Goal: Task Accomplishment & Management: Use online tool/utility

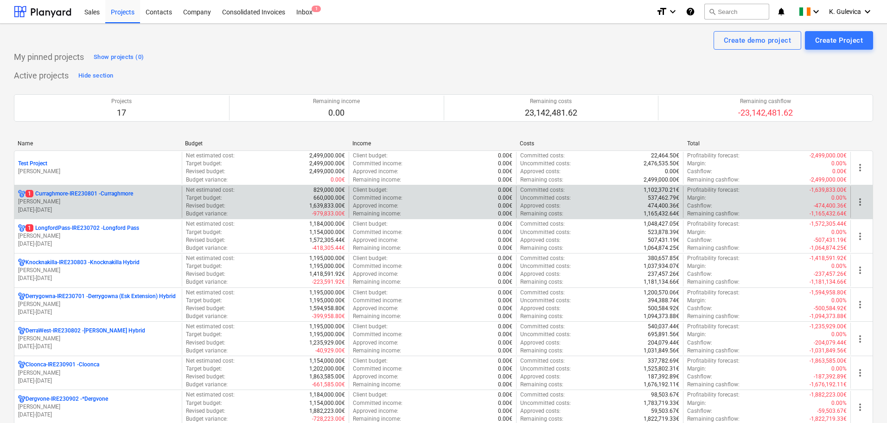
click at [118, 201] on p "[PERSON_NAME]" at bounding box center [98, 202] width 160 height 8
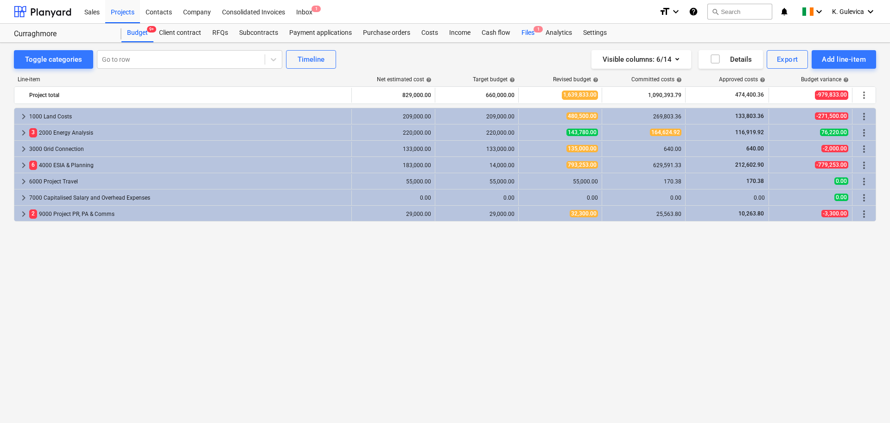
click at [528, 31] on div "Files 1" at bounding box center [528, 33] width 24 height 19
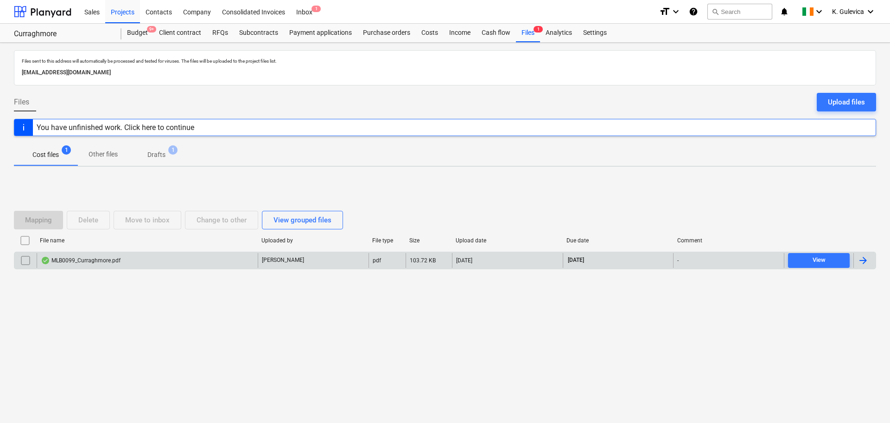
click at [191, 264] on div "MLB0099_Curraghmore.pdf" at bounding box center [147, 260] width 221 height 15
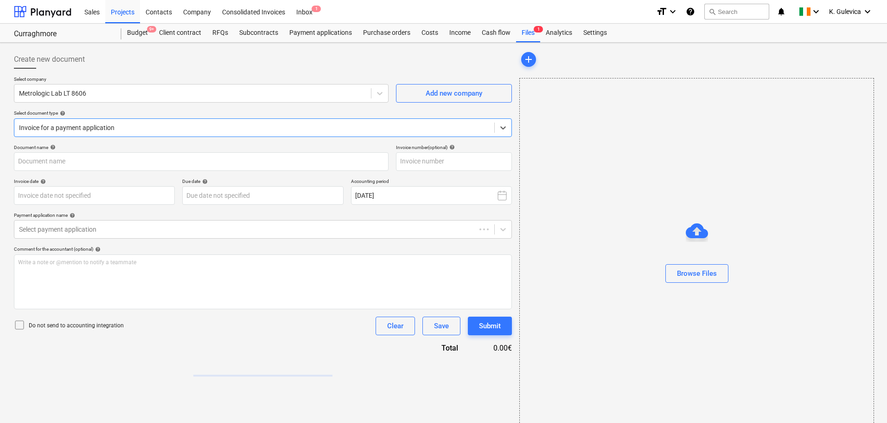
type input "MLB0099"
type input "[DATE]"
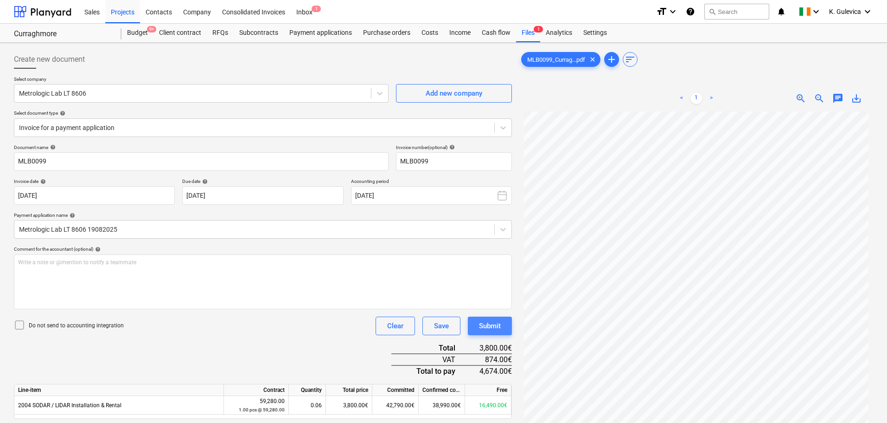
click at [489, 323] on div "Submit" at bounding box center [490, 326] width 22 height 12
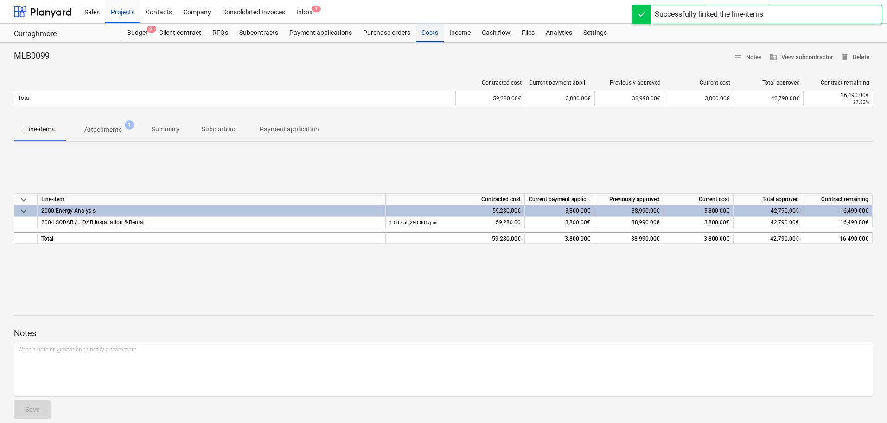
click at [431, 35] on div "Costs" at bounding box center [430, 33] width 28 height 19
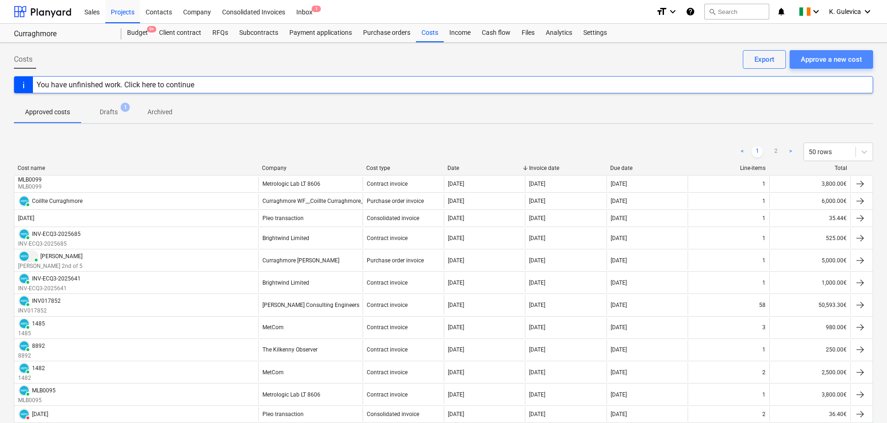
click at [836, 56] on div "Approve a new cost" at bounding box center [831, 59] width 61 height 12
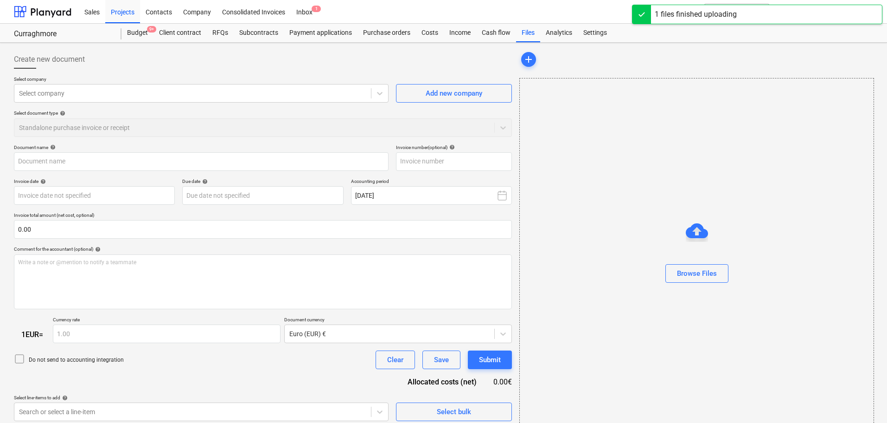
type input "55026297.pdf"
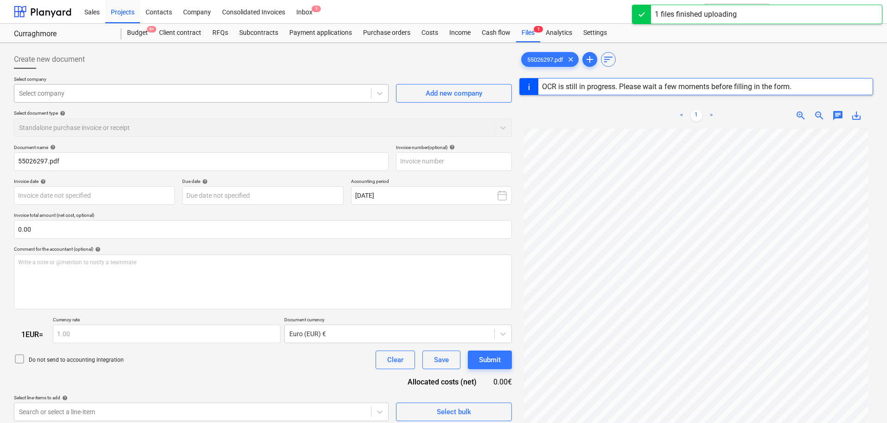
click at [64, 90] on div at bounding box center [192, 93] width 347 height 9
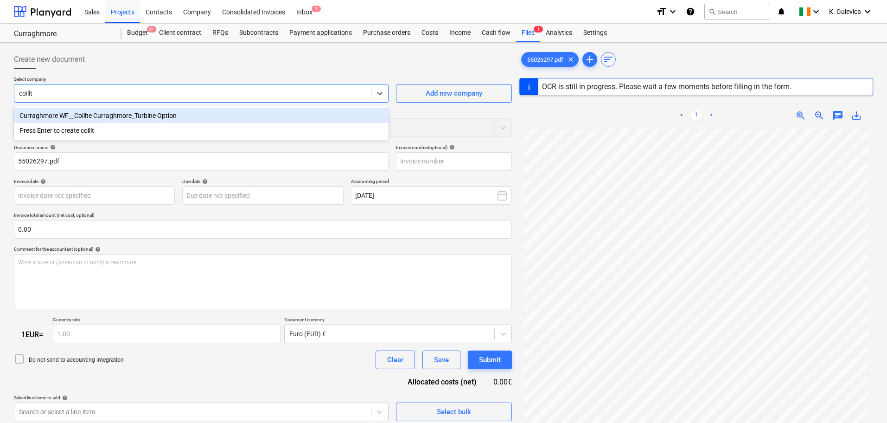
type input "coillte"
click at [104, 117] on div "Curraghmore WF__Coillte Curraghmore_Turbine Option" at bounding box center [201, 115] width 375 height 15
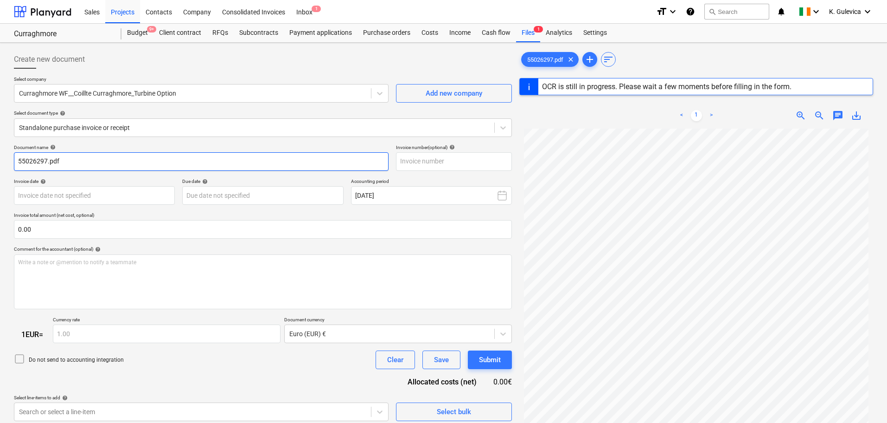
drag, startPoint x: 76, startPoint y: 161, endPoint x: 6, endPoint y: 154, distance: 70.0
click at [6, 154] on div "Create new document Select company Curraghmore WF__Coillte Curraghmore_Turbine …" at bounding box center [443, 288] width 887 height 490
type input "Legal fees"
type input "[DATE]"
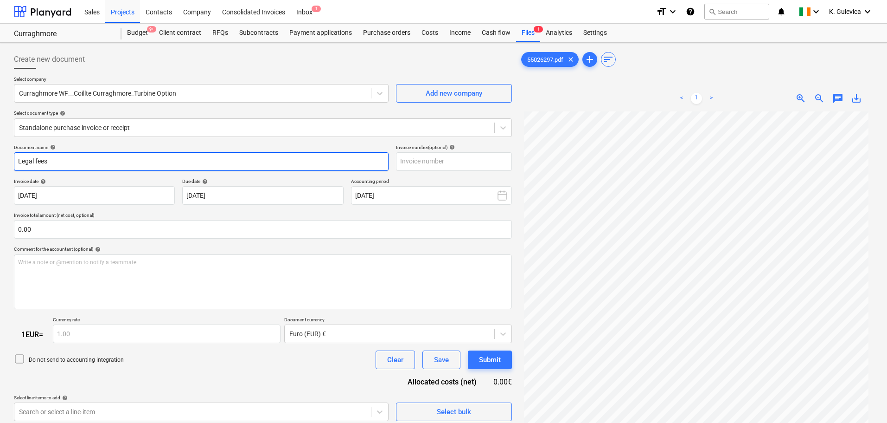
drag, startPoint x: 51, startPoint y: 164, endPoint x: -6, endPoint y: 164, distance: 56.6
click at [0, 164] on html "Sales Projects Contacts Company Consolidated Invoices Inbox 1 format_size keybo…" at bounding box center [443, 211] width 887 height 423
type input "Legal fees"
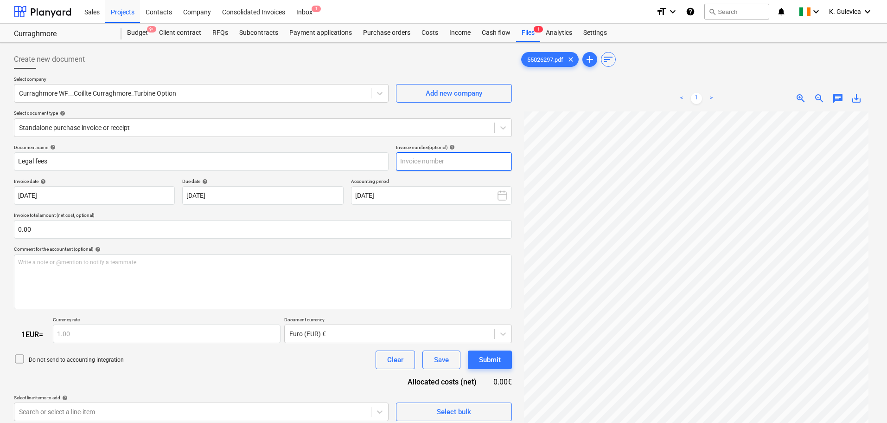
click at [457, 160] on input "text" at bounding box center [454, 161] width 116 height 19
paste input "Legal fees"
click at [399, 161] on input "Legal fees" at bounding box center [454, 161] width 116 height 19
paste input "55026297"
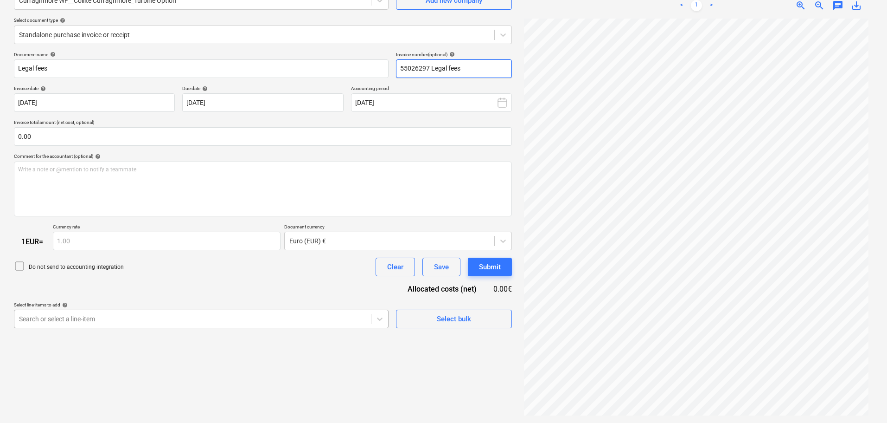
type input "55026297 Legal fees"
click at [119, 319] on body "Sales Projects Contacts Company Consolidated Invoices Inbox 1 format_size keybo…" at bounding box center [443, 118] width 887 height 423
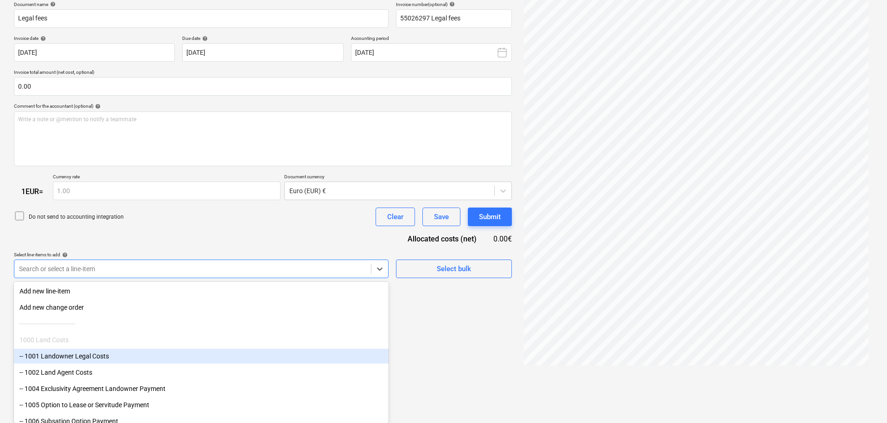
click at [94, 355] on div "-- 1001 Landowner Legal Costs" at bounding box center [201, 355] width 375 height 15
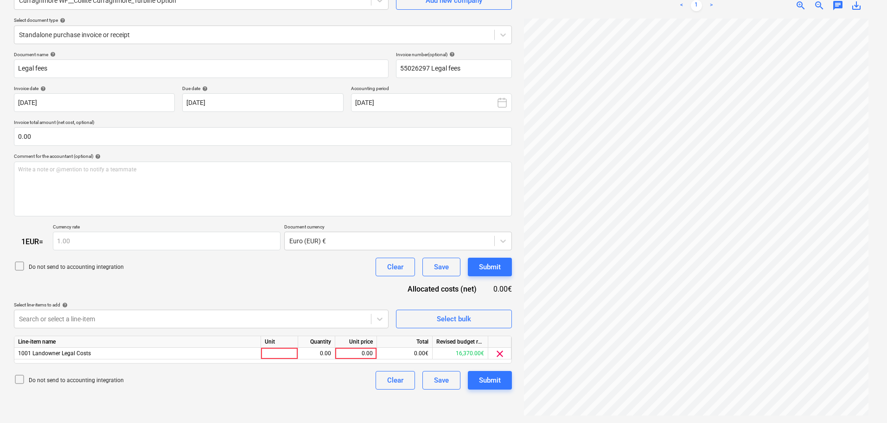
scroll to position [93, 0]
click at [170, 220] on div "Document name help Legal fees Invoice number (optional) help 55026297 Legal fee…" at bounding box center [263, 220] width 498 height 338
click at [354, 350] on div "0.00" at bounding box center [356, 353] width 34 height 12
type input "2500"
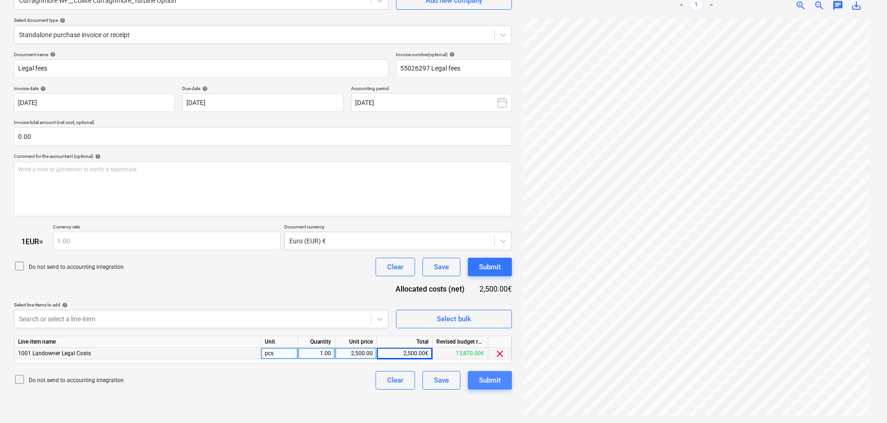
click at [494, 381] on div "Submit" at bounding box center [490, 380] width 22 height 12
